Goal: Task Accomplishment & Management: Complete application form

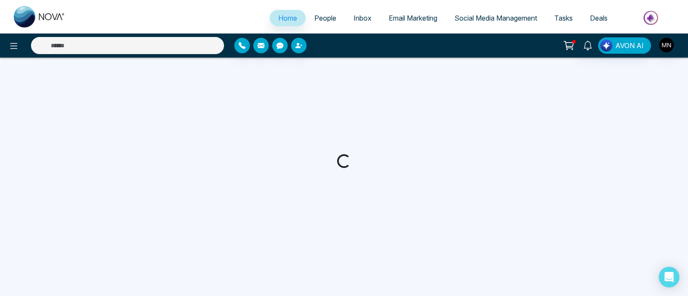
select select "*"
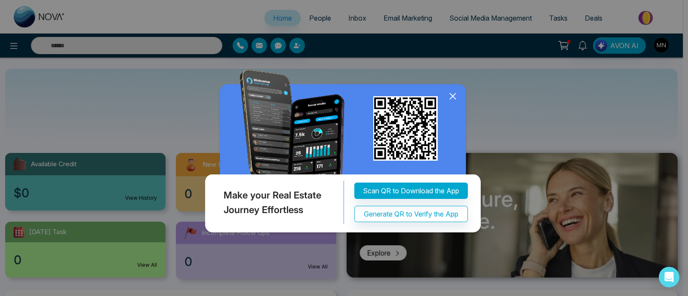
click at [454, 95] on icon at bounding box center [452, 96] width 13 height 13
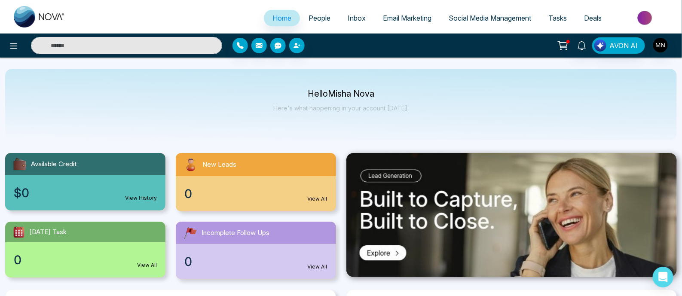
click at [417, 18] on span "Email Marketing" at bounding box center [407, 18] width 49 height 9
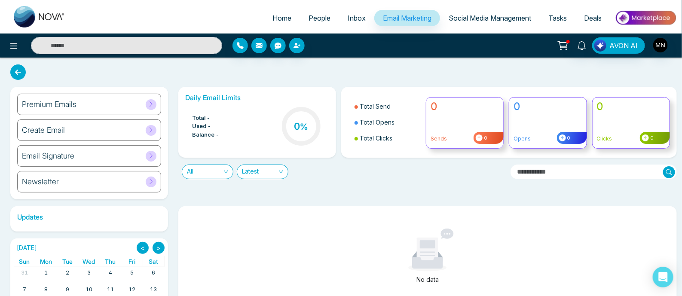
click at [100, 105] on div "Premium Emails" at bounding box center [89, 104] width 144 height 21
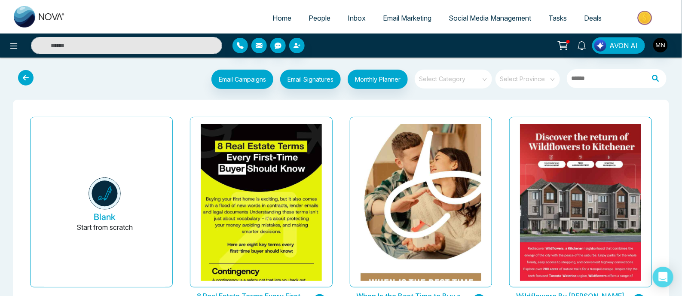
drag, startPoint x: 283, startPoint y: 14, endPoint x: 286, endPoint y: 18, distance: 4.9
click at [283, 14] on span "Home" at bounding box center [282, 18] width 19 height 9
select select "*"
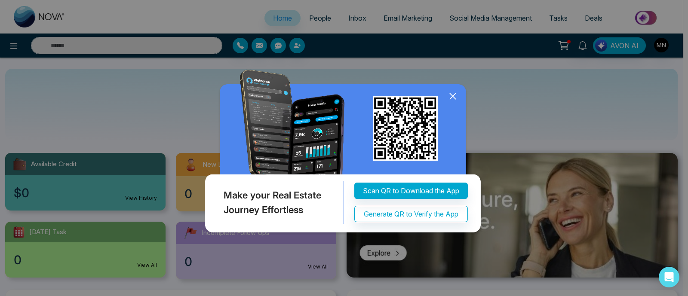
click at [451, 98] on icon at bounding box center [452, 96] width 13 height 13
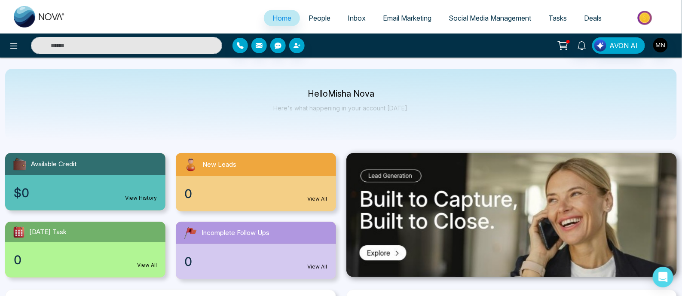
click at [314, 16] on span "People" at bounding box center [320, 18] width 22 height 9
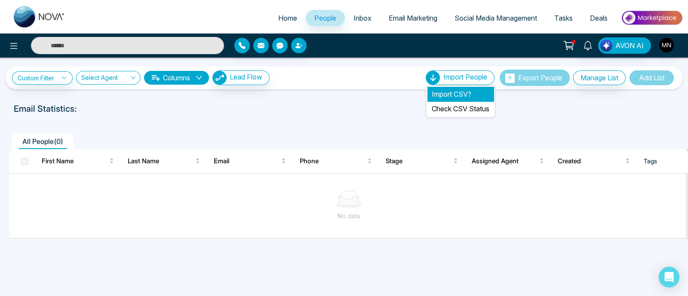
click at [454, 93] on li "Import CSV?" at bounding box center [460, 94] width 66 height 15
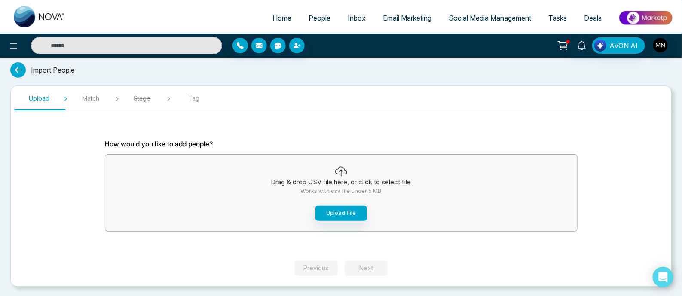
scroll to position [2, 0]
click at [330, 213] on button "Upload File" at bounding box center [342, 213] width 52 height 15
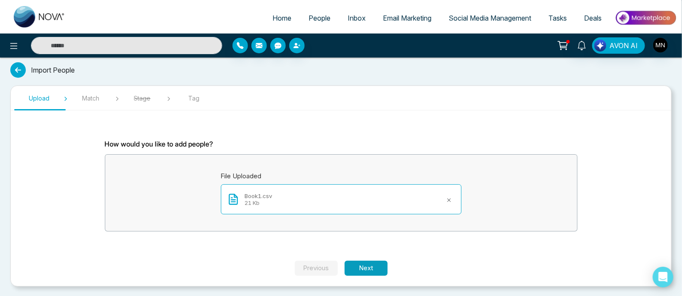
click at [375, 265] on button "Next" at bounding box center [366, 268] width 43 height 15
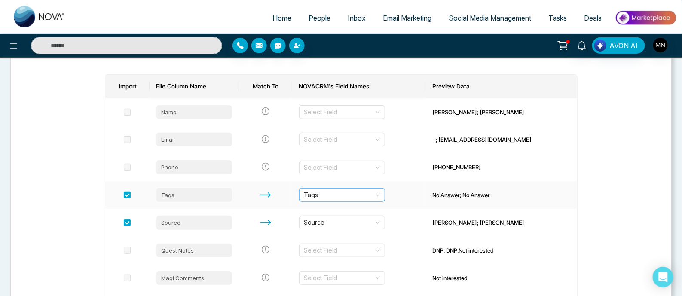
scroll to position [56, 0]
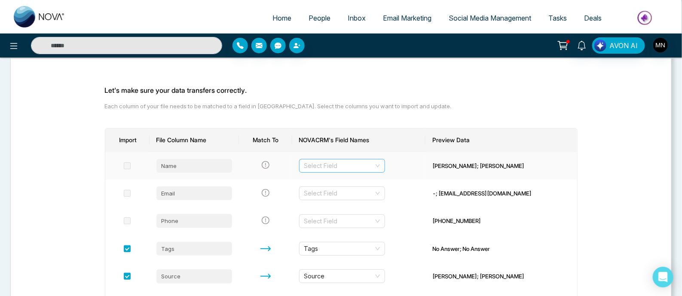
click at [347, 163] on input "search" at bounding box center [339, 166] width 70 height 13
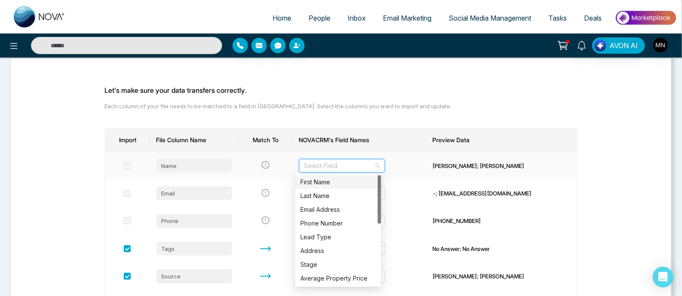
click at [125, 166] on span at bounding box center [127, 166] width 7 height 7
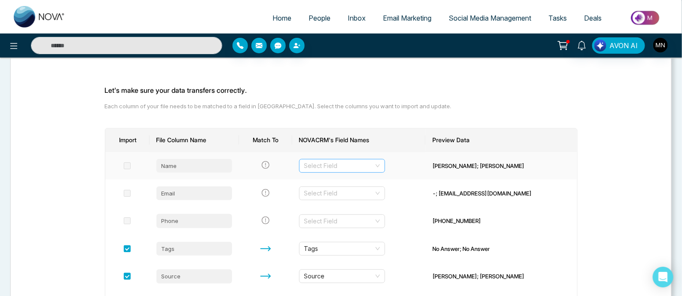
click at [316, 162] on input "search" at bounding box center [339, 166] width 70 height 13
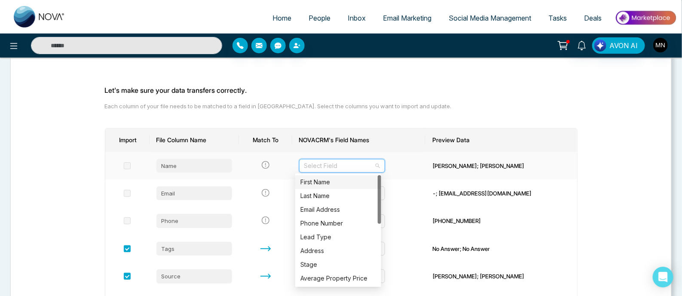
click at [321, 183] on div "First Name" at bounding box center [339, 182] width 76 height 9
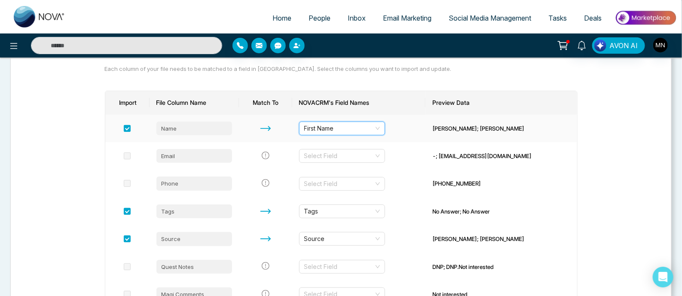
scroll to position [110, 0]
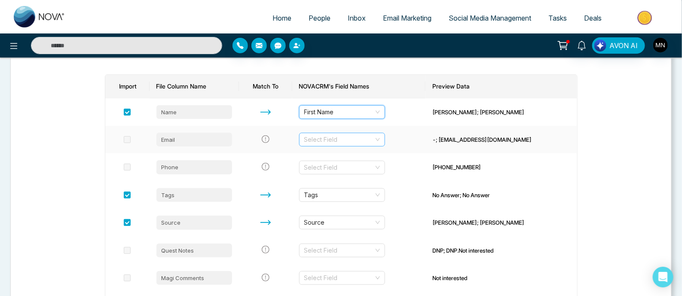
click at [340, 138] on input "search" at bounding box center [339, 139] width 70 height 13
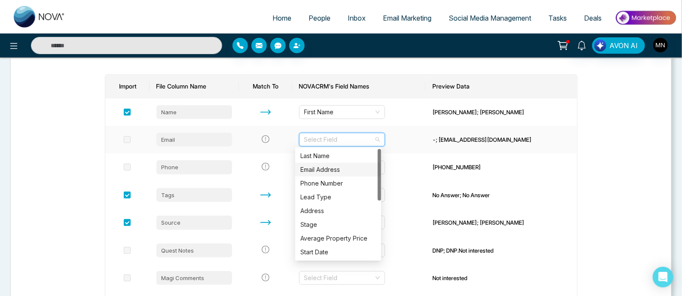
click at [326, 168] on div "Email Address" at bounding box center [339, 169] width 76 height 9
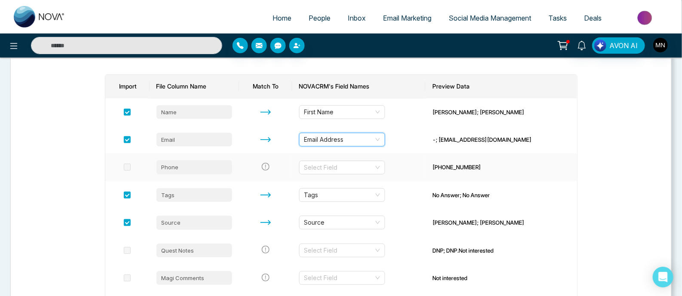
click at [326, 169] on input "search" at bounding box center [339, 167] width 70 height 13
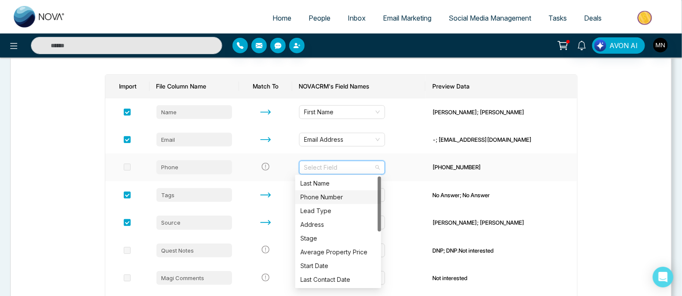
click at [322, 191] on div "Phone Number" at bounding box center [338, 197] width 86 height 14
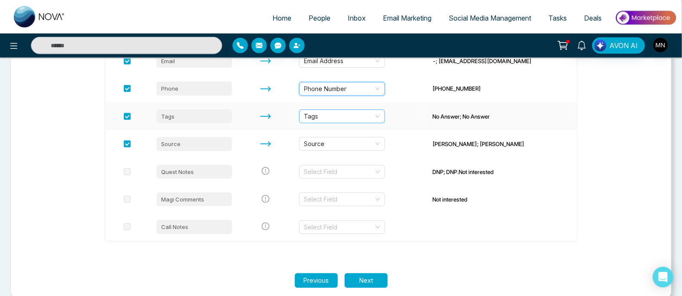
scroll to position [200, 0]
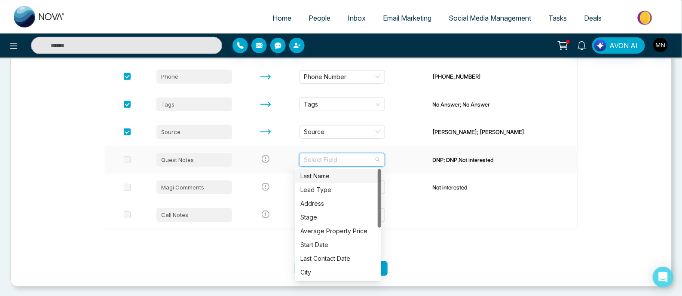
click at [333, 159] on input "search" at bounding box center [339, 159] width 70 height 13
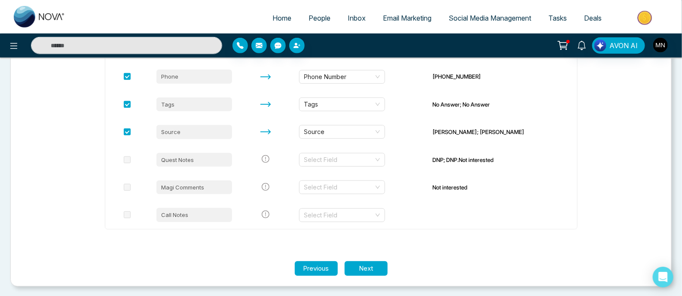
click at [619, 175] on section "Upload Match Stage Tag Let's make sure your data transfers correctly. Each colu…" at bounding box center [341, 86] width 662 height 399
click at [374, 158] on div "Select Field" at bounding box center [342, 160] width 86 height 14
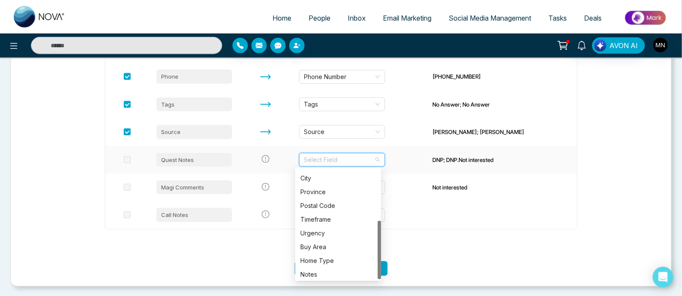
scroll to position [96, 0]
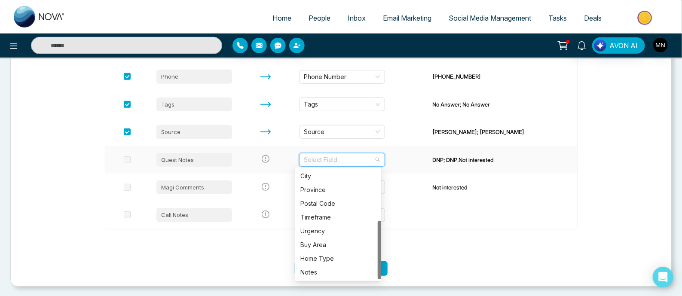
drag, startPoint x: 381, startPoint y: 201, endPoint x: 381, endPoint y: 257, distance: 56.3
click at [371, 257] on div "Last Contact Date City Province Postal Code Timeframe Urgency Buy Area Home Typ…" at bounding box center [338, 224] width 86 height 110
click at [444, 257] on section "Let's make sure your data transfers correctly. Each column of your file needs t…" at bounding box center [341, 90] width 516 height 342
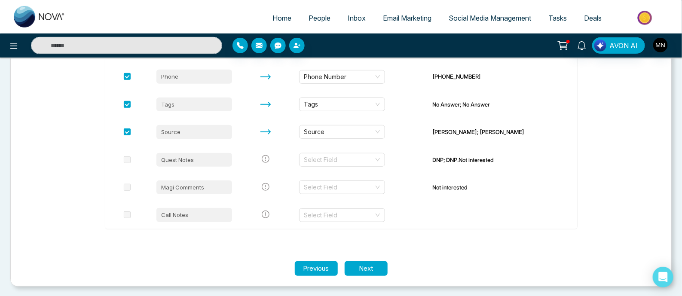
click at [312, 19] on span "People" at bounding box center [320, 18] width 22 height 9
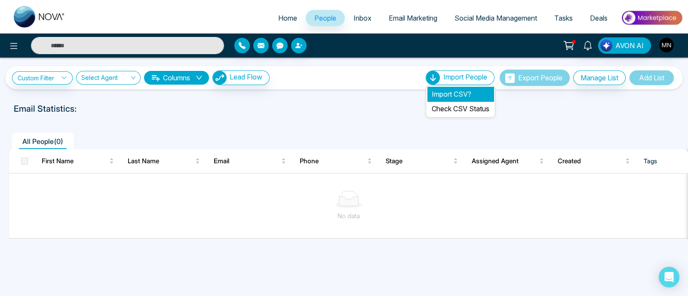
click at [453, 89] on li "Import CSV?" at bounding box center [460, 94] width 66 height 15
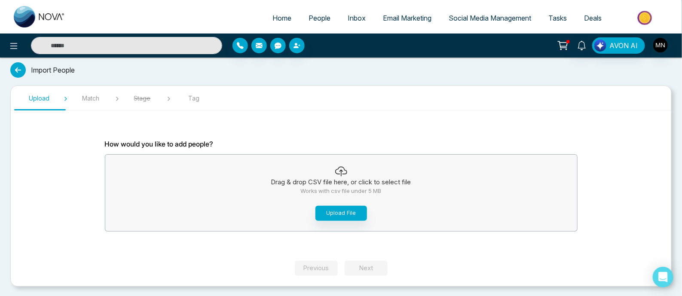
scroll to position [2, 0]
click at [337, 214] on button "Upload File" at bounding box center [342, 213] width 52 height 15
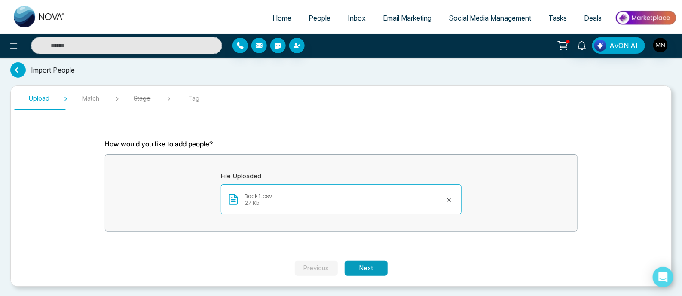
click at [372, 264] on button "Next" at bounding box center [366, 268] width 43 height 15
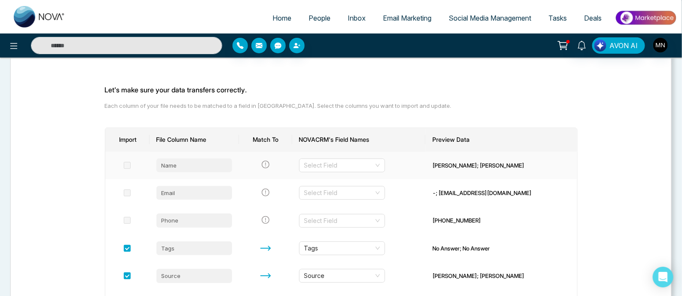
scroll to position [56, 0]
click at [370, 164] on div "Select Field" at bounding box center [342, 166] width 86 height 14
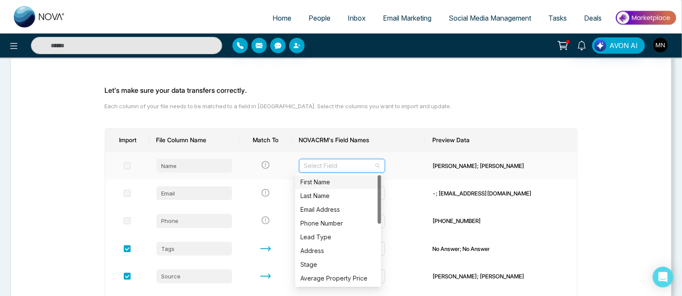
click at [327, 181] on div "First Name" at bounding box center [339, 182] width 76 height 9
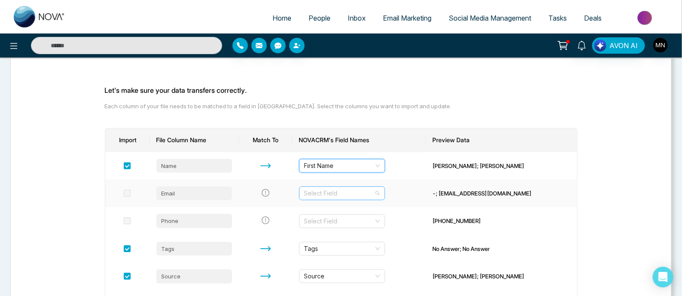
click at [374, 191] on div "Select Field" at bounding box center [342, 194] width 86 height 14
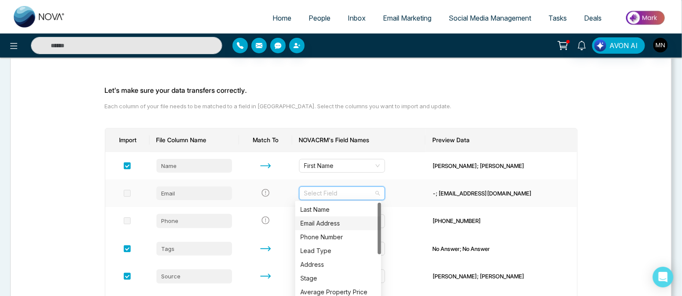
click at [330, 227] on div "Email Address" at bounding box center [339, 223] width 76 height 9
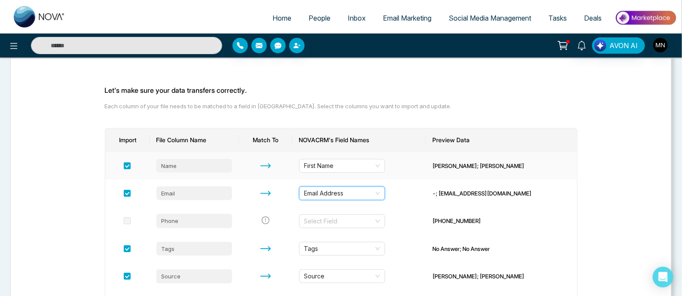
scroll to position [163, 0]
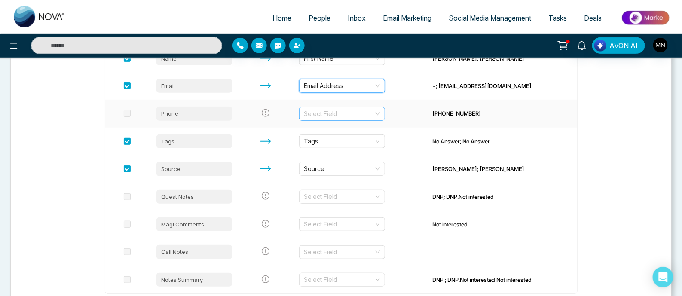
click at [372, 116] on div "Select Field" at bounding box center [342, 114] width 86 height 14
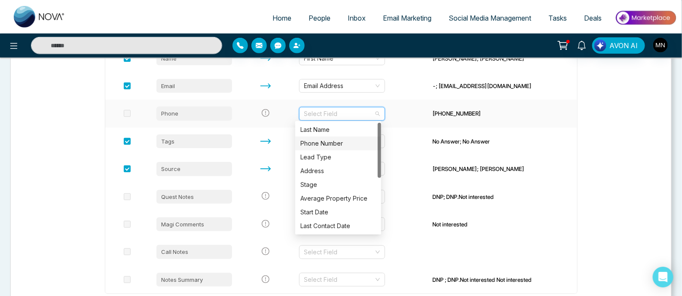
click at [343, 143] on div "Phone Number" at bounding box center [339, 143] width 76 height 9
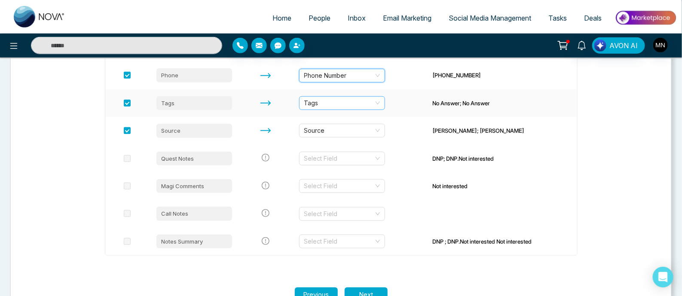
scroll to position [217, 0]
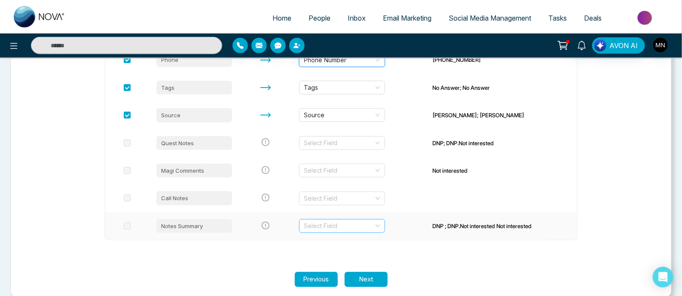
click at [374, 224] on div "Select Field" at bounding box center [342, 226] width 86 height 14
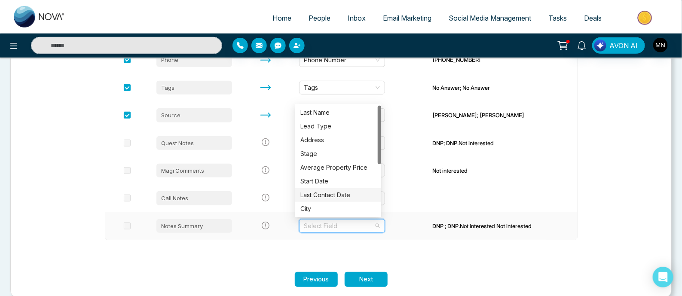
scroll to position [96, 0]
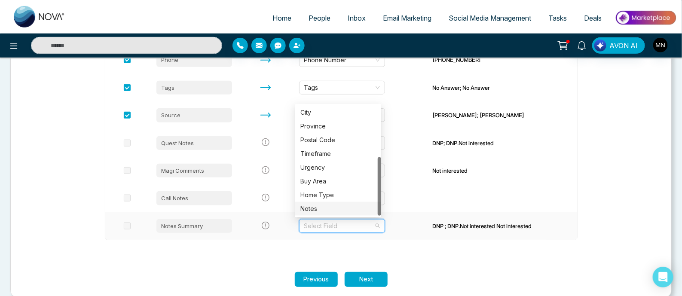
click at [316, 209] on div "Notes" at bounding box center [339, 208] width 76 height 9
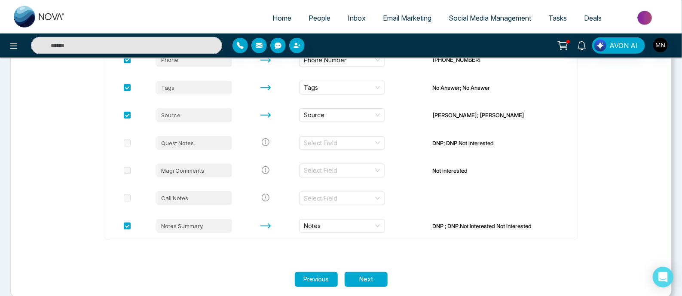
click at [373, 270] on section "Let's make sure your data transfers correctly. Each column of your file needs t…" at bounding box center [341, 87] width 516 height 370
click at [373, 274] on button "Next" at bounding box center [366, 279] width 43 height 15
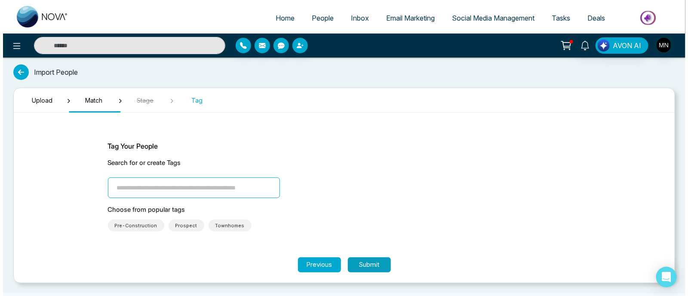
scroll to position [0, 0]
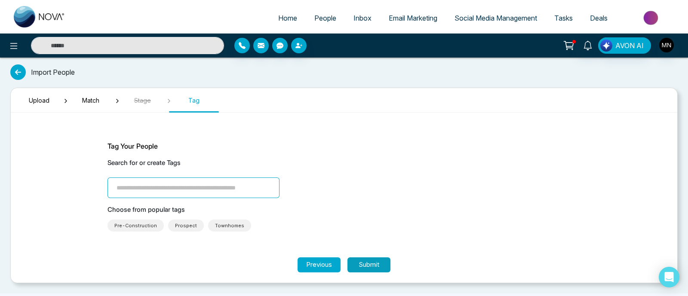
click at [369, 265] on button "Submit" at bounding box center [368, 265] width 43 height 15
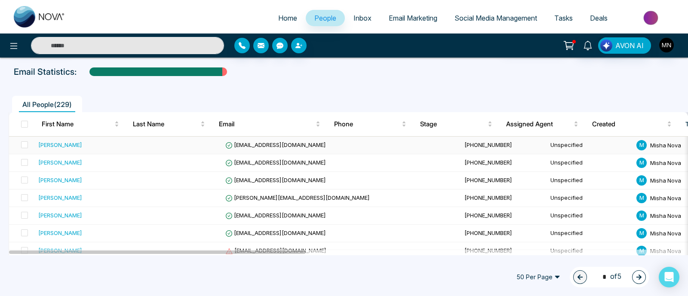
scroll to position [53, 0]
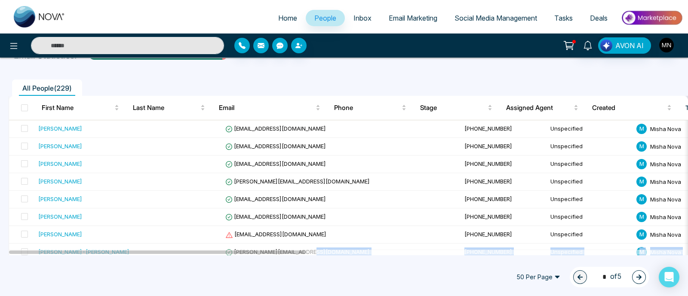
drag, startPoint x: 288, startPoint y: 255, endPoint x: 325, endPoint y: 256, distance: 37.0
click at [325, 256] on div "Home People Inbox Email Marketing Social Media Management Tasks Deals AVON AI C…" at bounding box center [344, 148] width 688 height 296
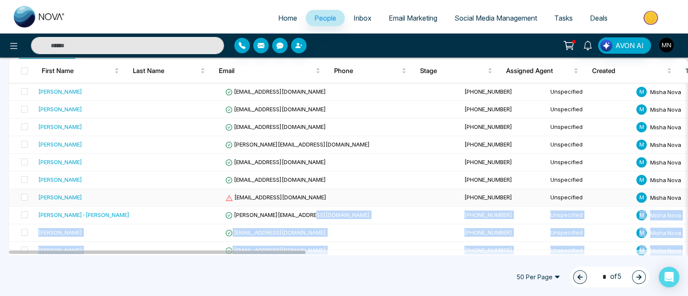
scroll to position [107, 0]
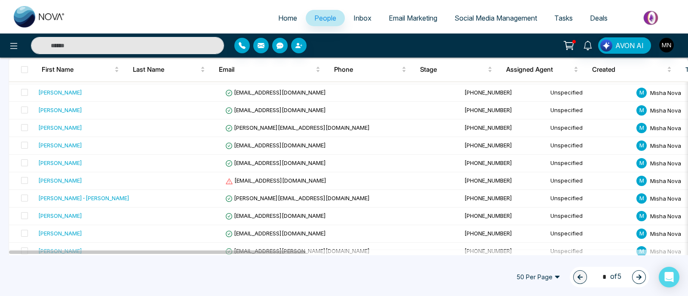
click at [287, 278] on div "50 Per Page 1 * of 5" at bounding box center [344, 277] width 688 height 38
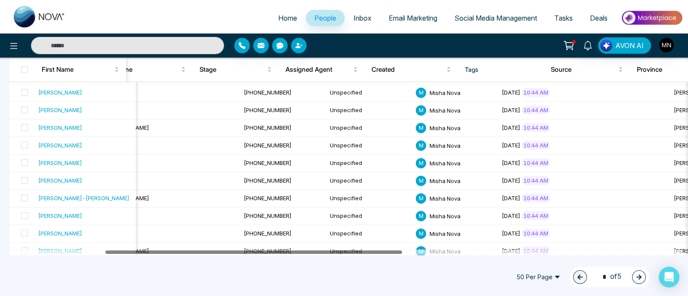
scroll to position [0, 0]
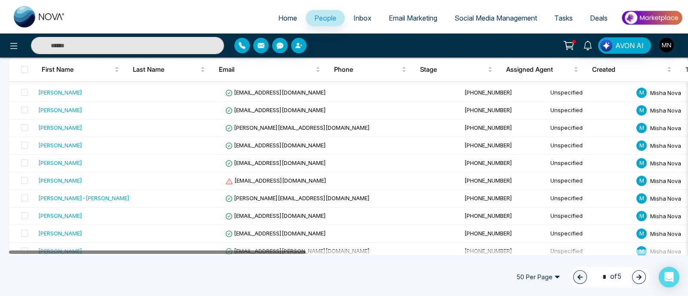
drag, startPoint x: 189, startPoint y: 252, endPoint x: 138, endPoint y: 259, distance: 51.3
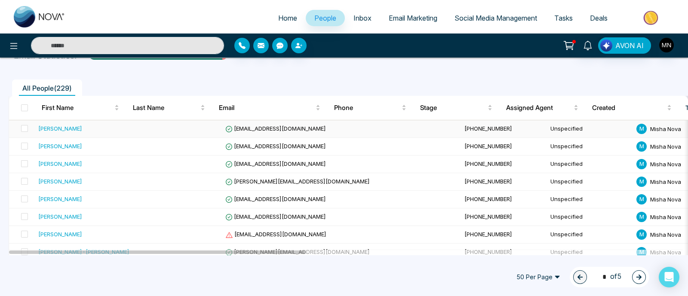
click at [56, 128] on div "[PERSON_NAME]" at bounding box center [60, 128] width 44 height 9
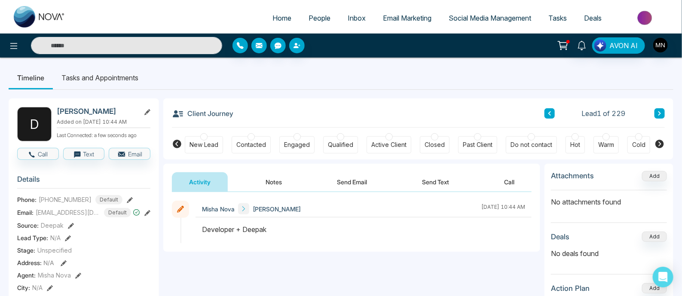
click at [276, 24] on link "Home" at bounding box center [282, 18] width 36 height 16
select select "*"
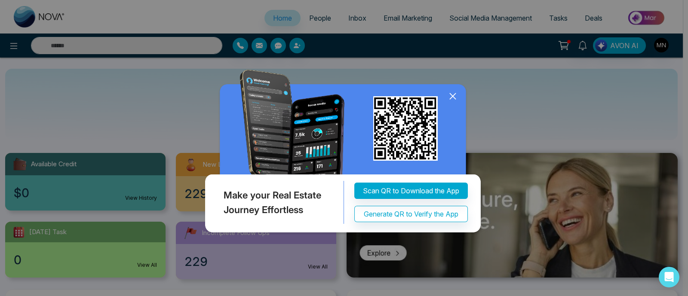
click at [453, 103] on icon at bounding box center [452, 96] width 13 height 13
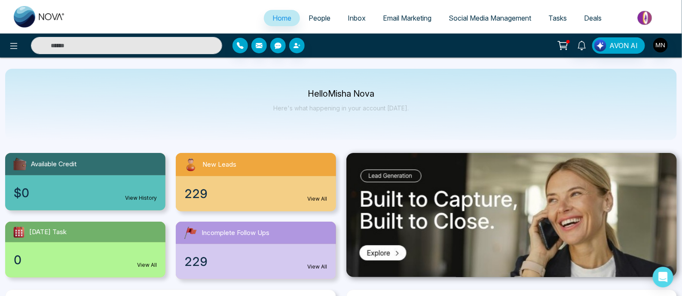
click at [319, 18] on span "People" at bounding box center [320, 18] width 22 height 9
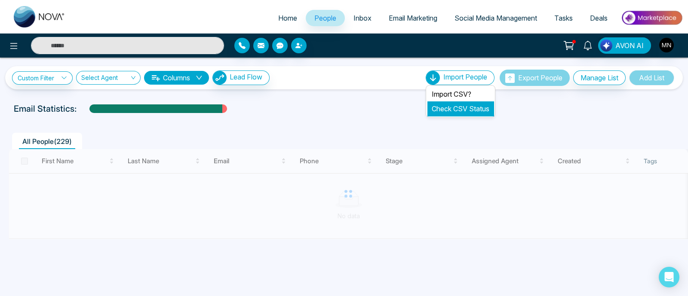
click at [461, 109] on link "Check CSV Status" at bounding box center [461, 108] width 58 height 9
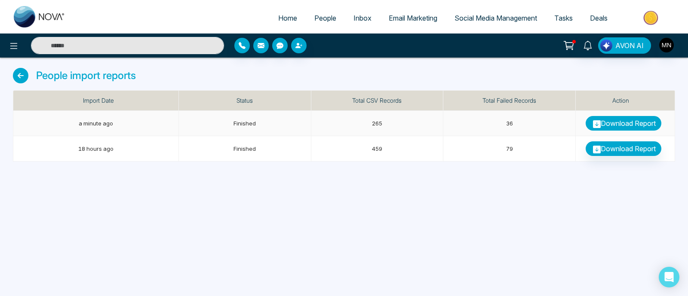
click at [626, 120] on link "Download Report" at bounding box center [624, 123] width 76 height 15
click at [324, 18] on span "People" at bounding box center [325, 18] width 22 height 9
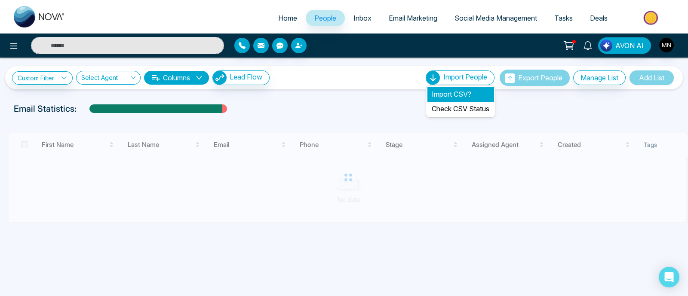
click at [442, 94] on li "Import CSV?" at bounding box center [460, 94] width 66 height 15
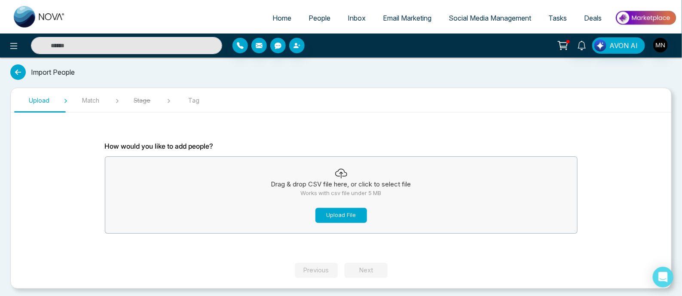
click at [345, 216] on button "Upload File" at bounding box center [342, 215] width 52 height 15
click at [338, 216] on button "Upload File" at bounding box center [342, 215] width 52 height 15
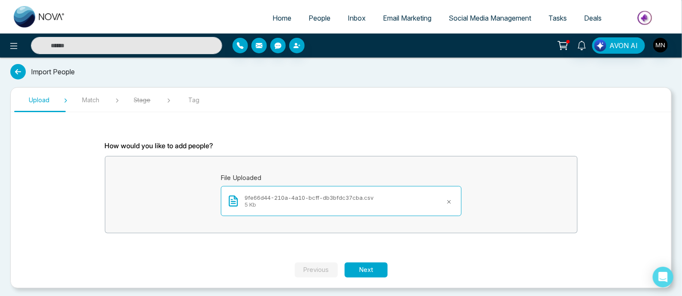
scroll to position [2, 0]
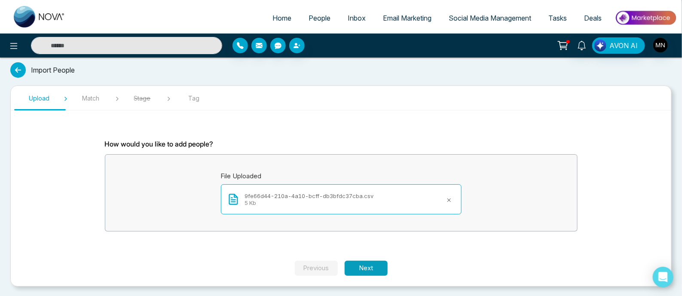
click at [369, 265] on button "Next" at bounding box center [366, 268] width 43 height 15
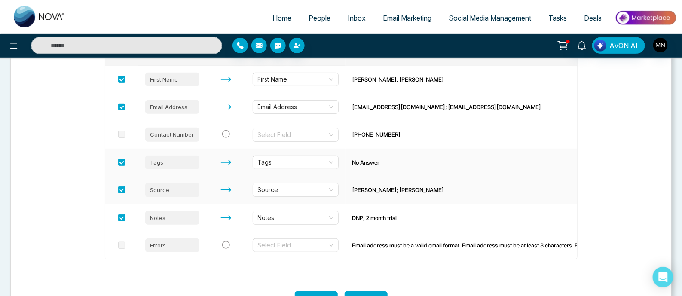
scroll to position [163, 0]
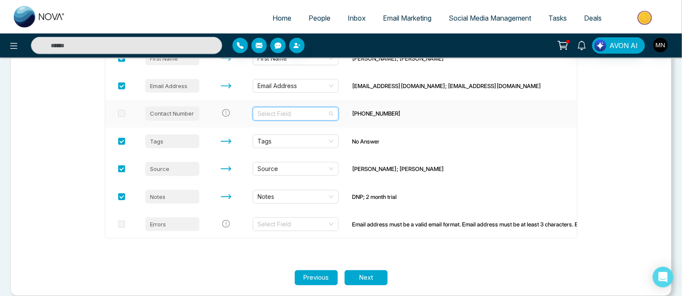
click at [317, 114] on input "search" at bounding box center [293, 113] width 70 height 13
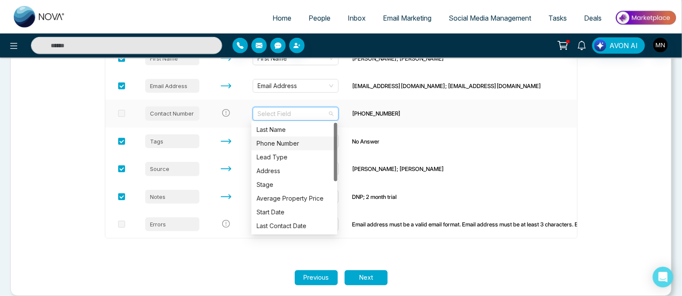
click at [290, 143] on div "Phone Number" at bounding box center [295, 143] width 76 height 9
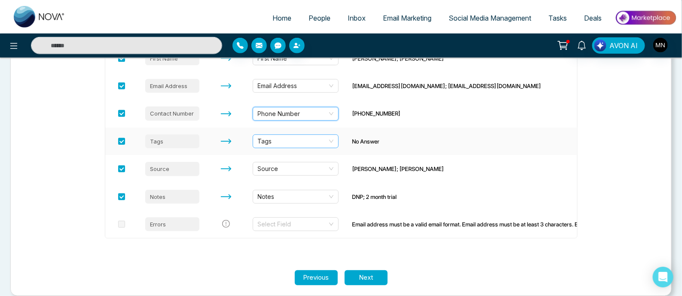
scroll to position [173, 0]
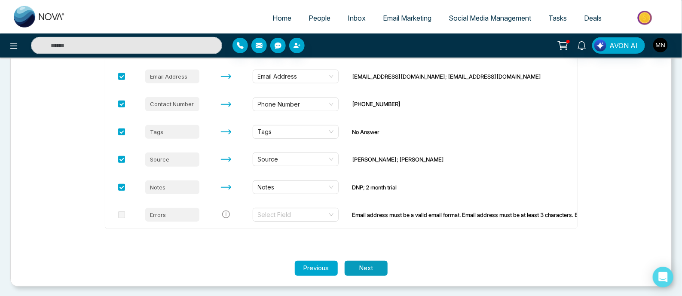
click at [374, 272] on button "Next" at bounding box center [366, 268] width 43 height 15
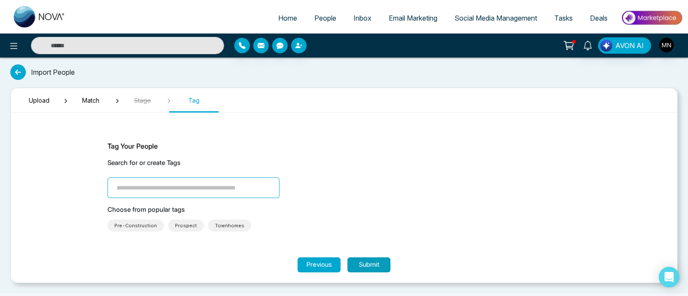
click at [371, 263] on button "Submit" at bounding box center [368, 265] width 43 height 15
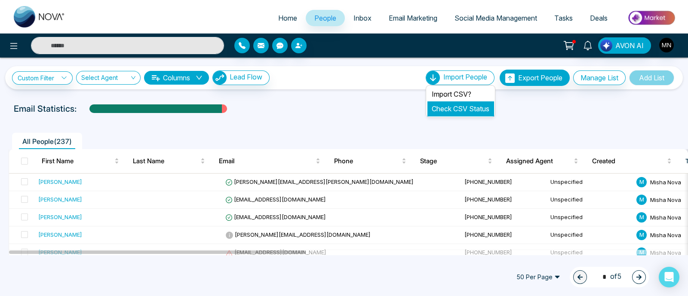
click at [461, 106] on link "Check CSV Status" at bounding box center [461, 108] width 58 height 9
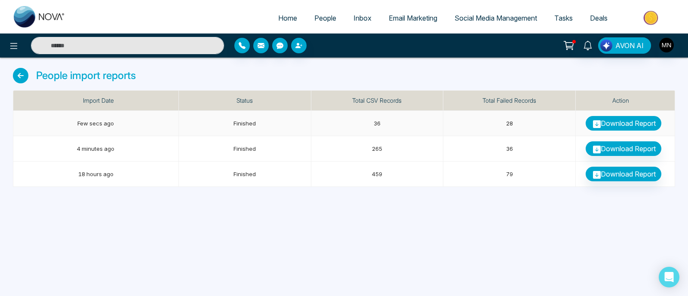
click at [641, 125] on link "Download Report" at bounding box center [624, 123] width 76 height 15
click at [491, 227] on div "Home People Inbox Email Marketing Social Media Management Tasks Deals AVON AI P…" at bounding box center [344, 148] width 688 height 296
click at [640, 117] on link "Download Report" at bounding box center [624, 123] width 76 height 15
click at [515, 230] on div "Home People Inbox Email Marketing Social Media Management Tasks Deals AVON AI P…" at bounding box center [344, 148] width 688 height 296
click at [153, 40] on input "text" at bounding box center [127, 45] width 193 height 17
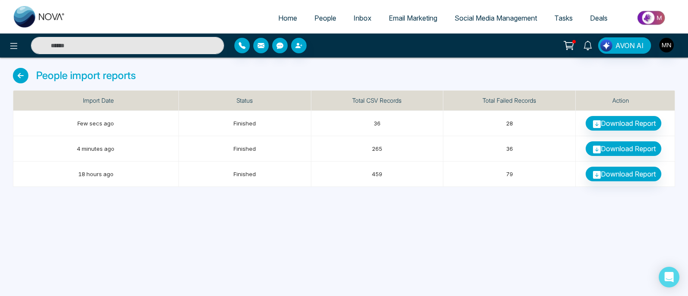
paste input "**********"
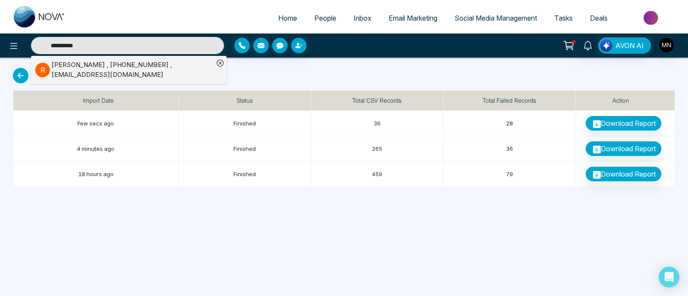
type input "**********"
click at [81, 66] on div "[PERSON_NAME] , [PHONE_NUMBER] , [EMAIL_ADDRESS][DOMAIN_NAME]" at bounding box center [133, 69] width 162 height 19
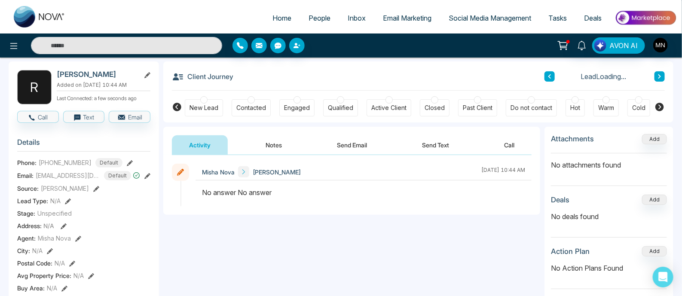
scroll to position [53, 0]
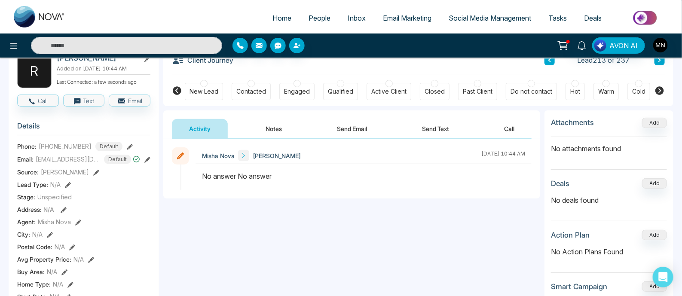
click at [178, 38] on input "text" at bounding box center [126, 45] width 191 height 17
paste input "**********"
type input "**********"
click at [145, 39] on input "**********" at bounding box center [126, 45] width 191 height 17
paste input "**********"
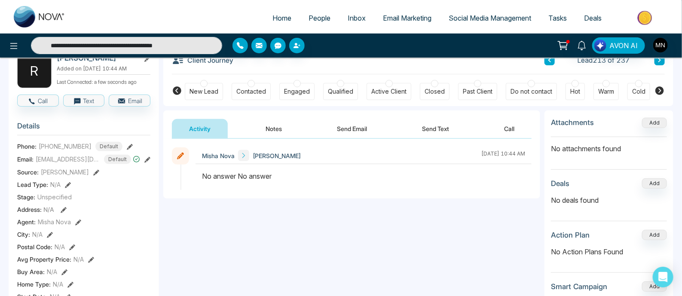
paste input "text"
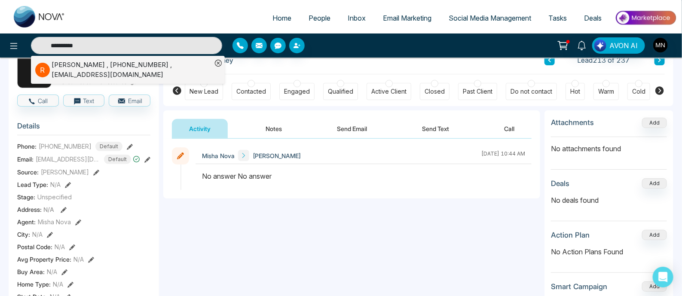
type input "**********"
click at [140, 69] on div "[PERSON_NAME] , [PHONE_NUMBER] , [EMAIL_ADDRESS][DOMAIN_NAME]" at bounding box center [132, 69] width 160 height 19
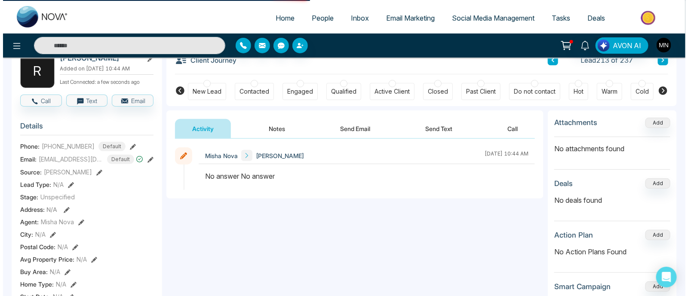
scroll to position [0, 0]
